Goal: Information Seeking & Learning: Learn about a topic

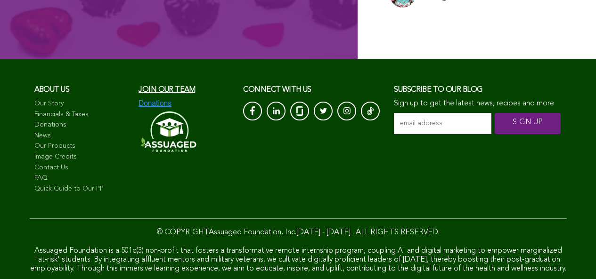
scroll to position [6418, 0]
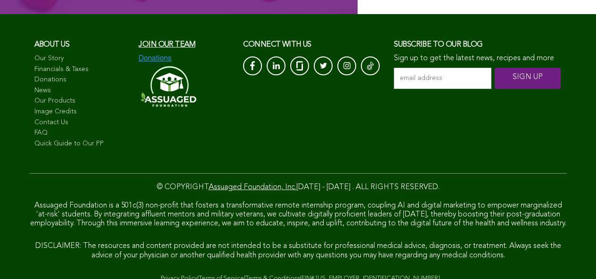
click at [211, 279] on link "Terms of Service" at bounding box center [221, 278] width 45 height 6
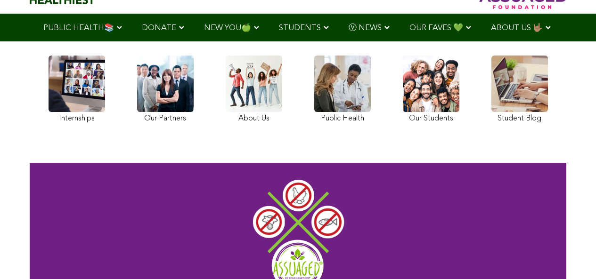
scroll to position [42, 0]
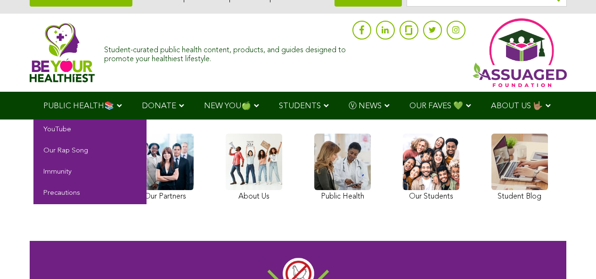
click at [61, 102] on span "PUBLIC HEALTH📚" at bounding box center [78, 106] width 71 height 8
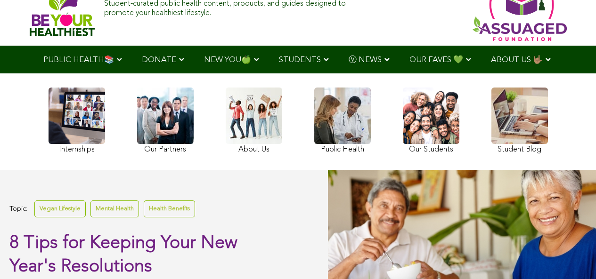
scroll to position [41, 0]
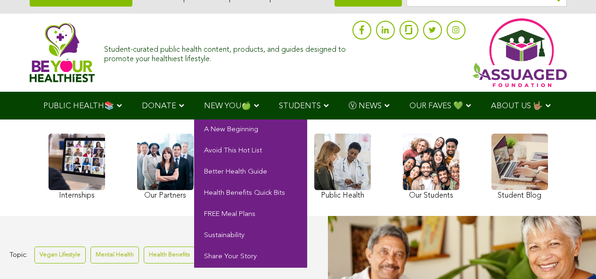
click at [204, 102] on span "NEW YOU🍏" at bounding box center [227, 106] width 47 height 8
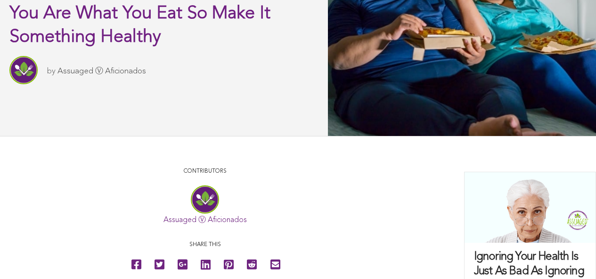
scroll to position [414, 0]
